Goal: Find specific page/section: Find specific page/section

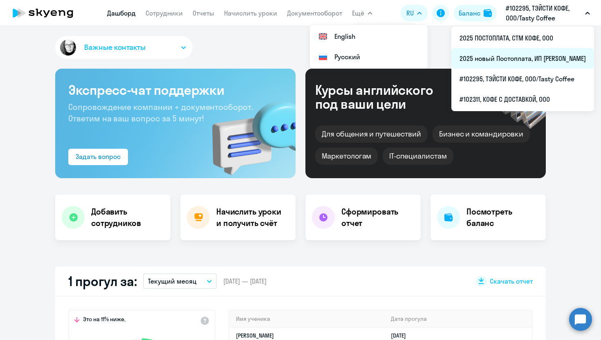
click at [489, 64] on li "2025 новый Постоплата, ИП [PERSON_NAME]" at bounding box center [523, 58] width 143 height 20
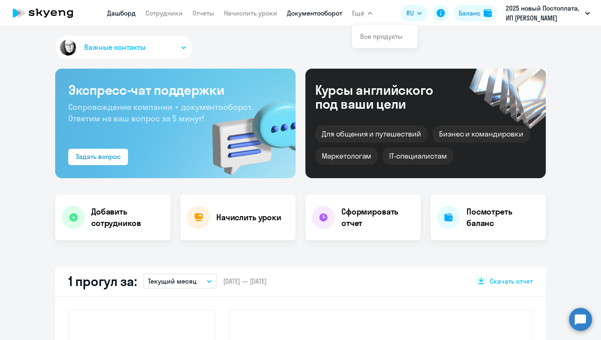
click at [324, 13] on link "Документооборот" at bounding box center [314, 13] width 55 height 8
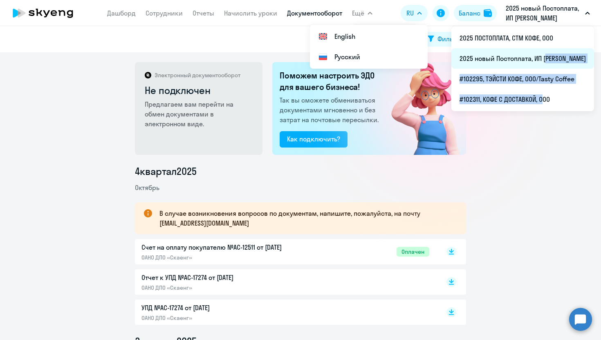
drag, startPoint x: 496, startPoint y: 95, endPoint x: 503, endPoint y: 55, distance: 40.7
click at [503, 55] on ul "2025 ПОСТОПЛАТА, СТМ КОФЕ, ООО 2025 новый Постоплата, ИП [PERSON_NAME] #102295,…" at bounding box center [523, 68] width 143 height 85
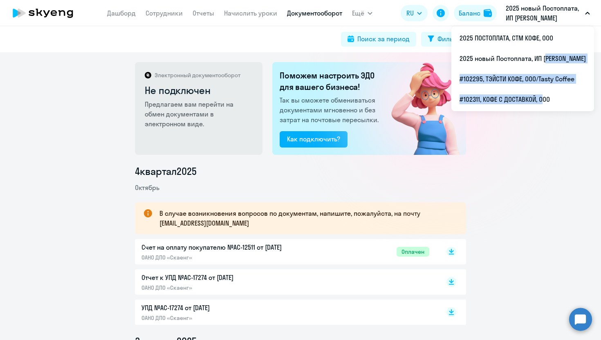
click at [544, 12] on p "2025 новый Постоплата, ИП [PERSON_NAME]" at bounding box center [544, 13] width 76 height 20
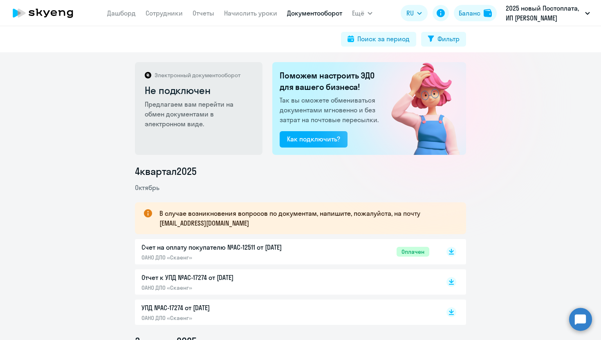
click at [539, 16] on p "2025 новый Постоплата, ИП [PERSON_NAME]" at bounding box center [544, 13] width 76 height 20
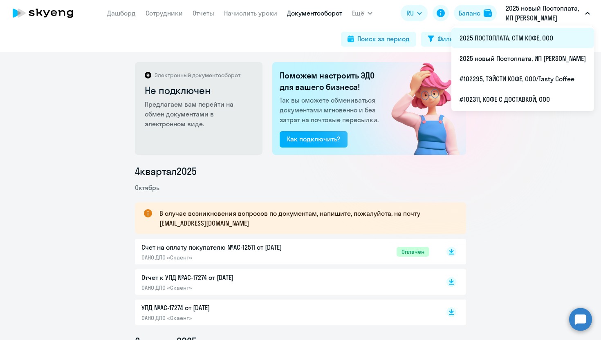
click at [498, 36] on li "2025 ПОСТОПЛАТА, СТМ КОФЕ, ООО" at bounding box center [523, 38] width 143 height 20
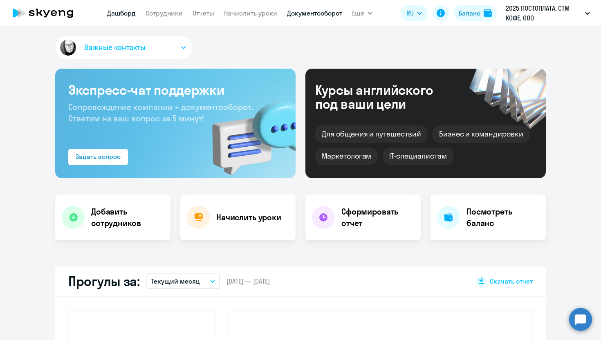
click at [309, 14] on link "Документооборот" at bounding box center [314, 13] width 55 height 8
